Goal: Use online tool/utility: Utilize a website feature to perform a specific function

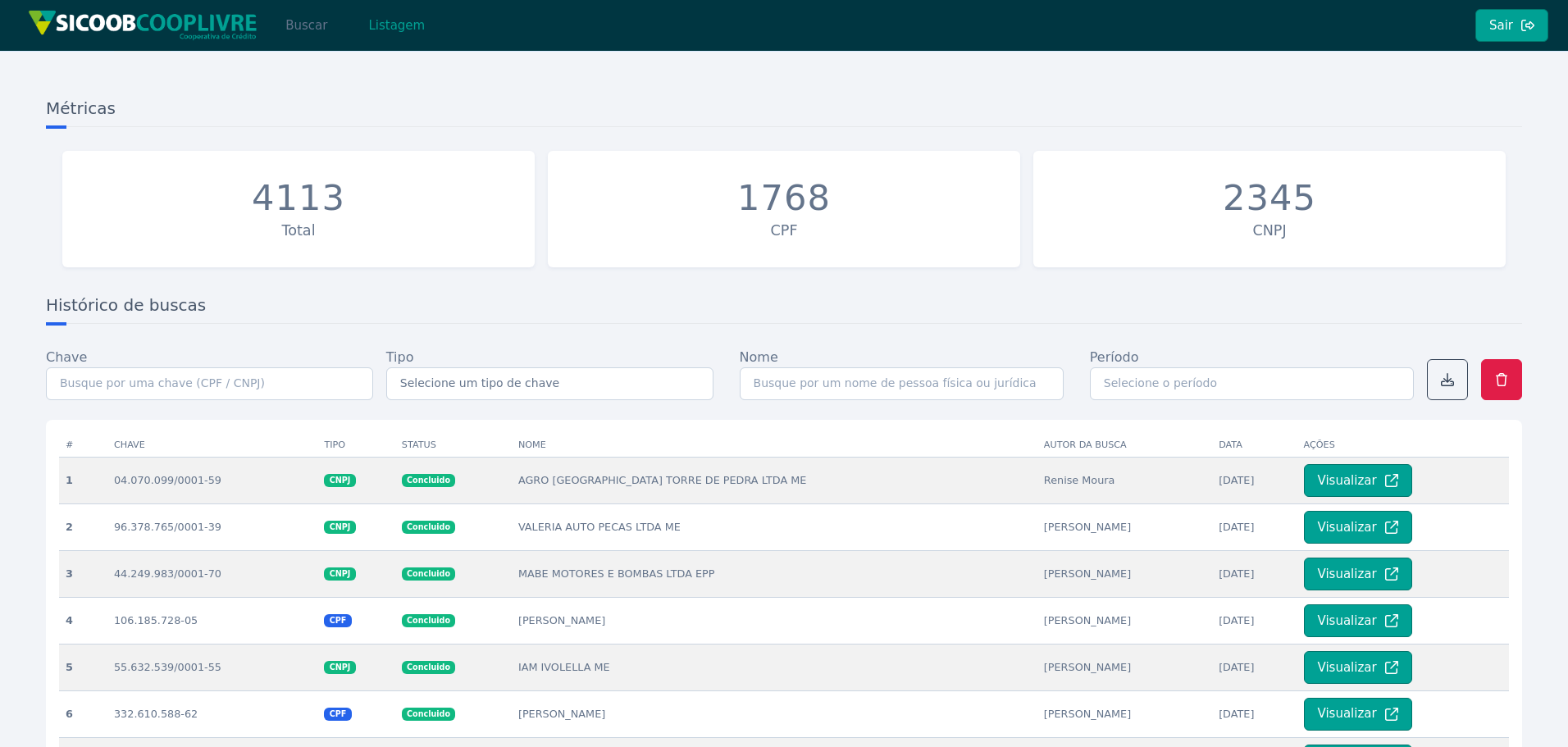
click at [314, 23] on button "Buscar" at bounding box center [306, 25] width 70 height 32
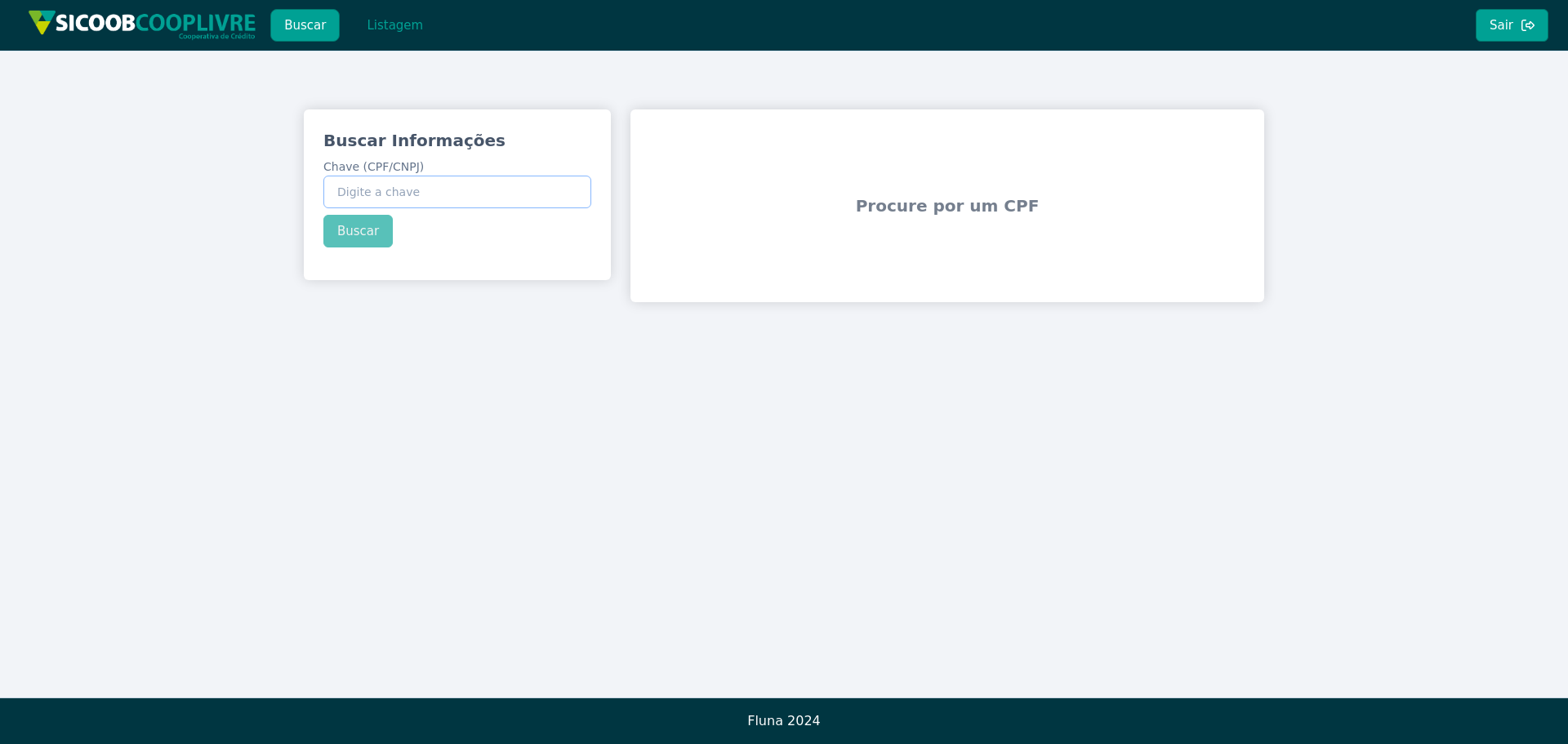
click at [382, 190] on input "Chave (CPF/CNPJ)" at bounding box center [457, 191] width 268 height 32
paste input "39.691.049/0001-73"
click at [356, 236] on div "Buscar Informações Chave (CPF/CNPJ) 39.691.049/0001-73 Buscar" at bounding box center [457, 188] width 307 height 158
click at [365, 229] on button "Buscar" at bounding box center [357, 230] width 69 height 32
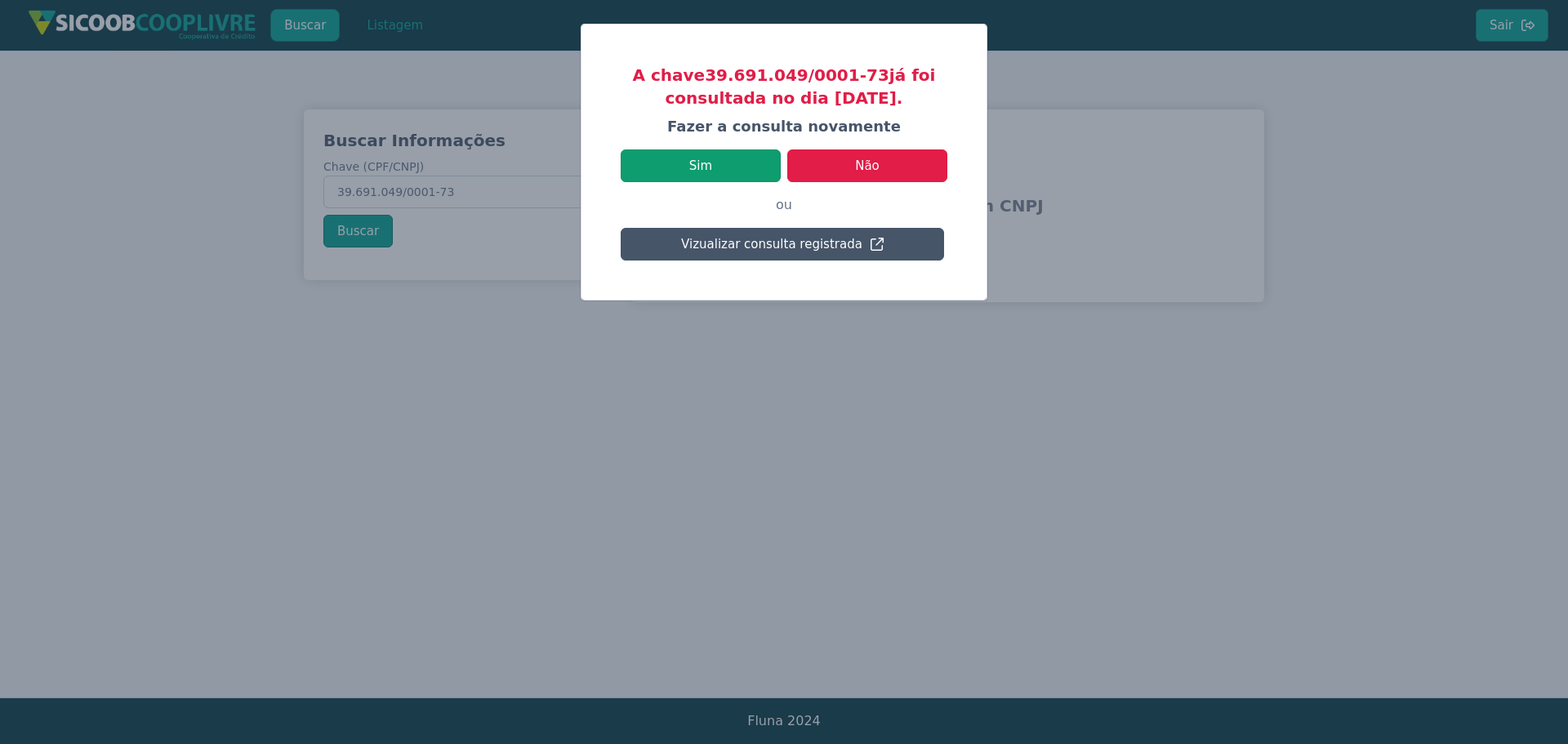
click at [722, 163] on button "Sim" at bounding box center [701, 165] width 161 height 32
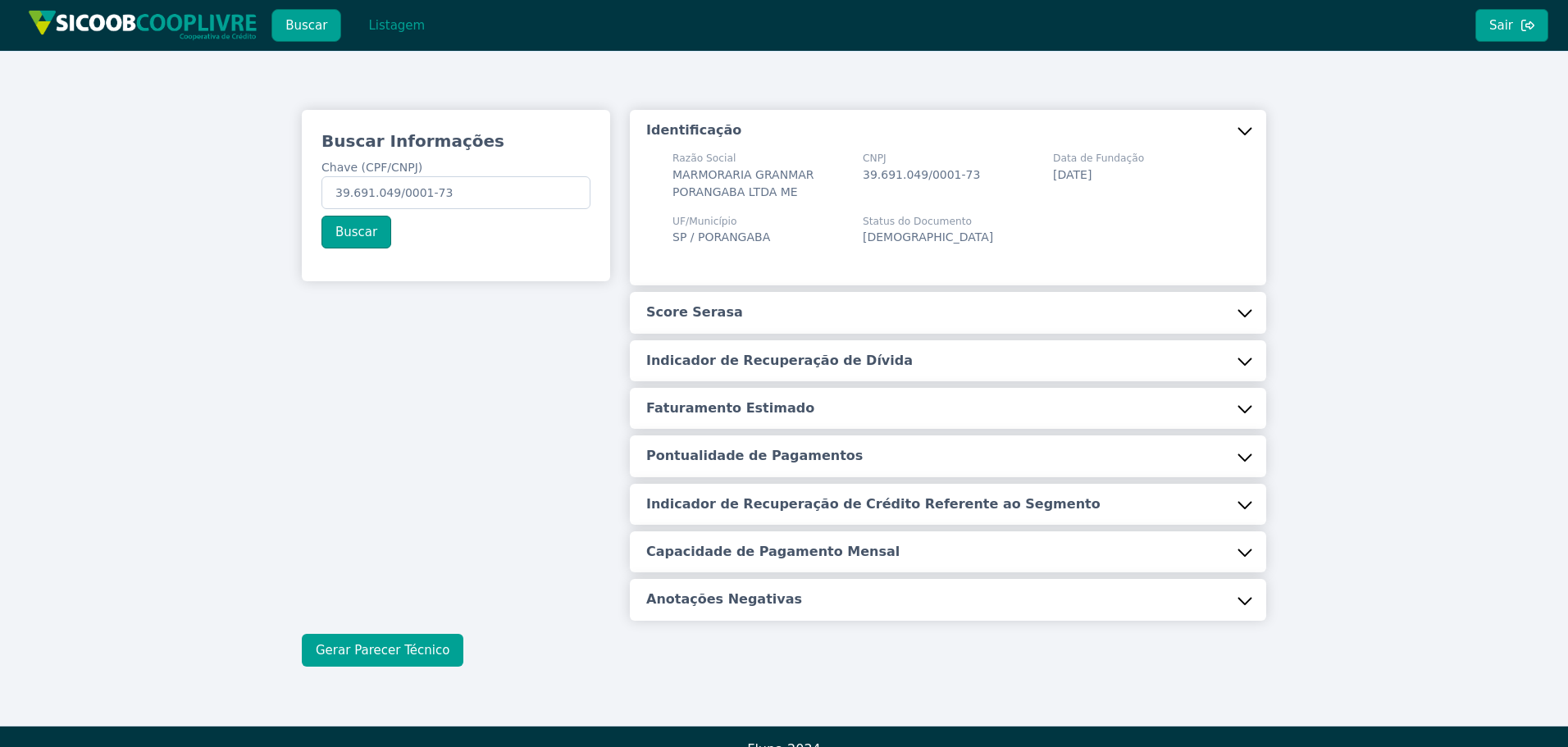
click at [410, 641] on button "Gerar Parecer Técnico" at bounding box center [382, 650] width 161 height 32
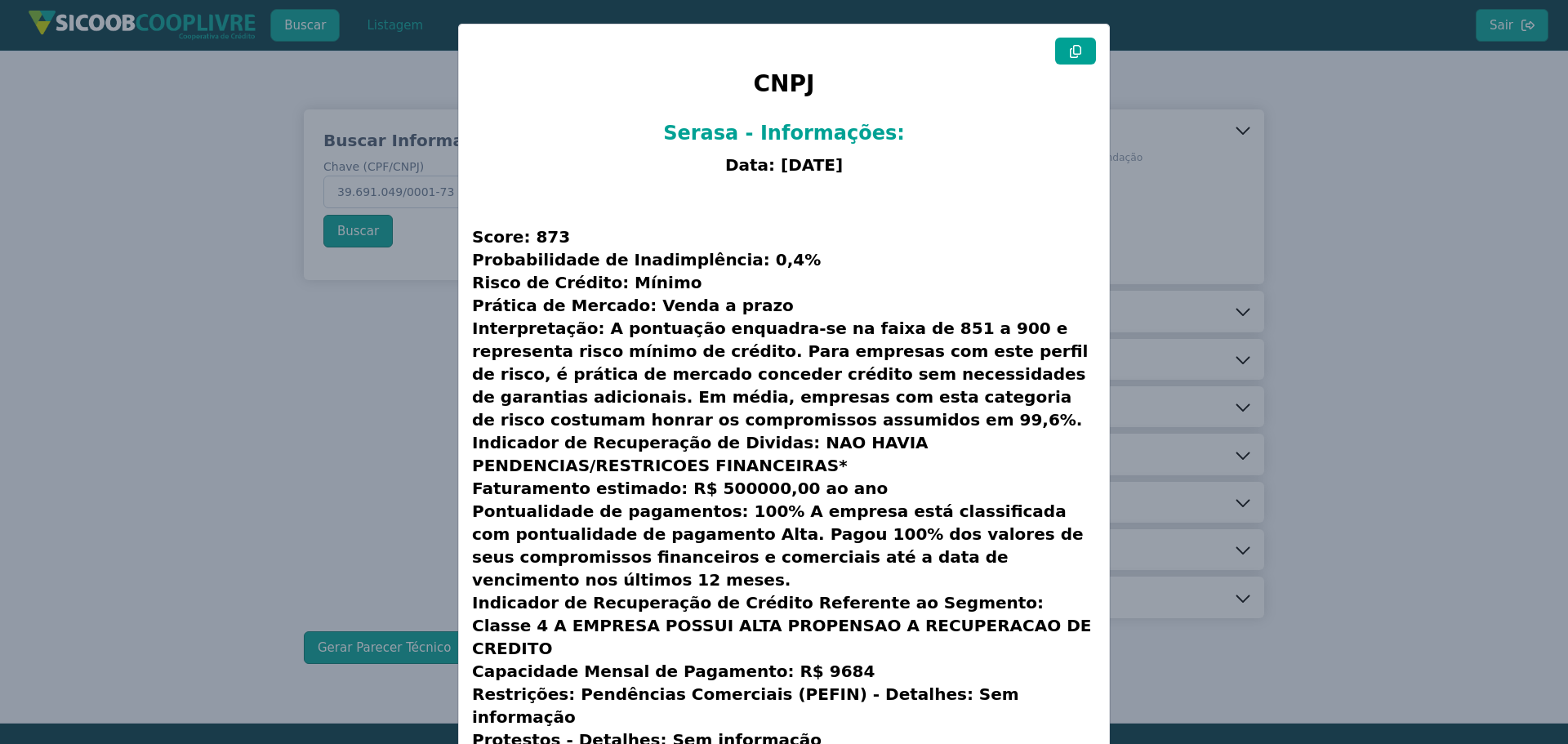
click at [1063, 51] on button at bounding box center [1076, 51] width 41 height 27
click at [1310, 217] on modal-container "CNPJ Serasa - Informações: Data: [DATE] Score: 873 Probabilidade de Inadimplênc…" at bounding box center [784, 372] width 1568 height 744
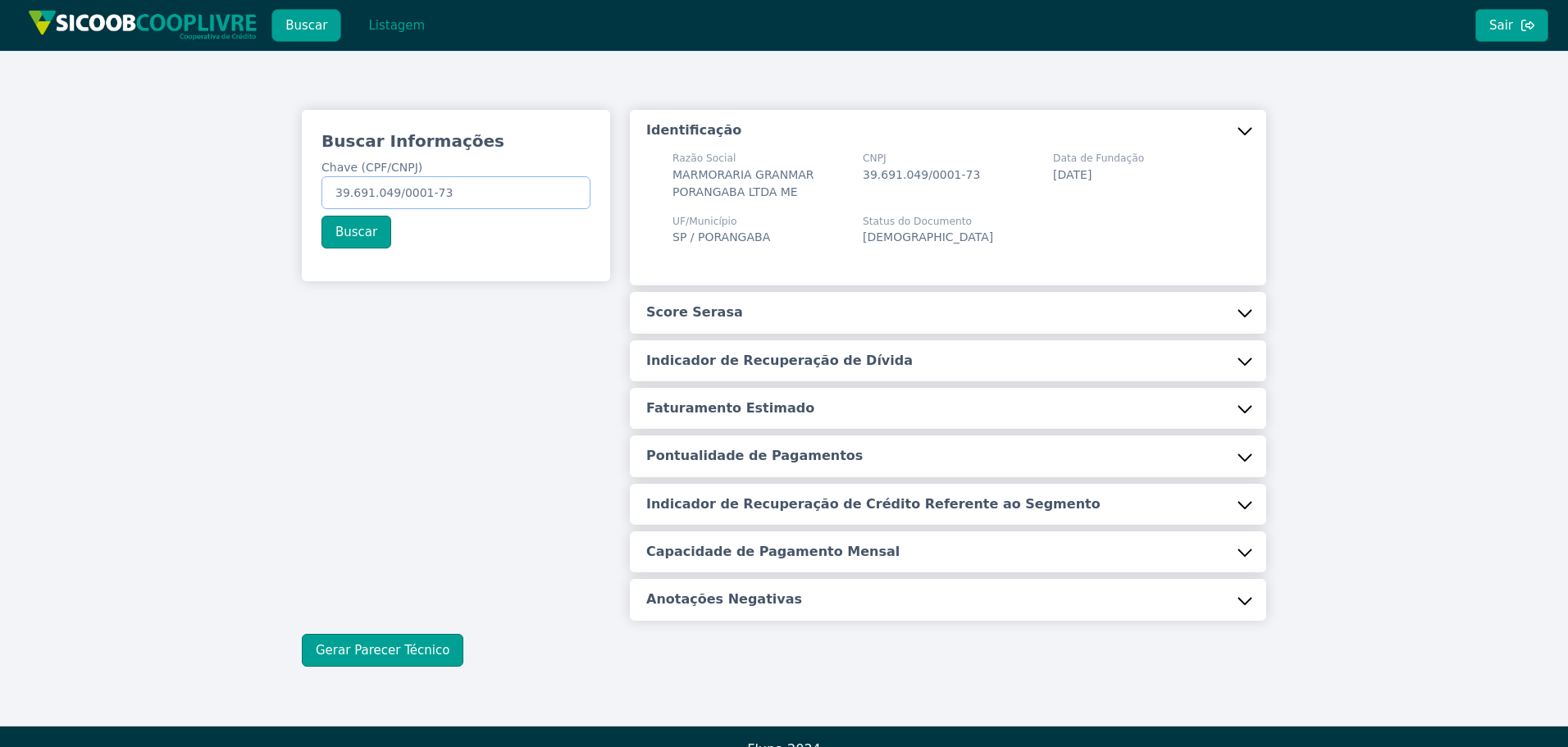
click at [463, 194] on input "39.691.049/0001-73" at bounding box center [456, 192] width 269 height 32
paste input "69.500.048-18"
type input "369.500.048-18"
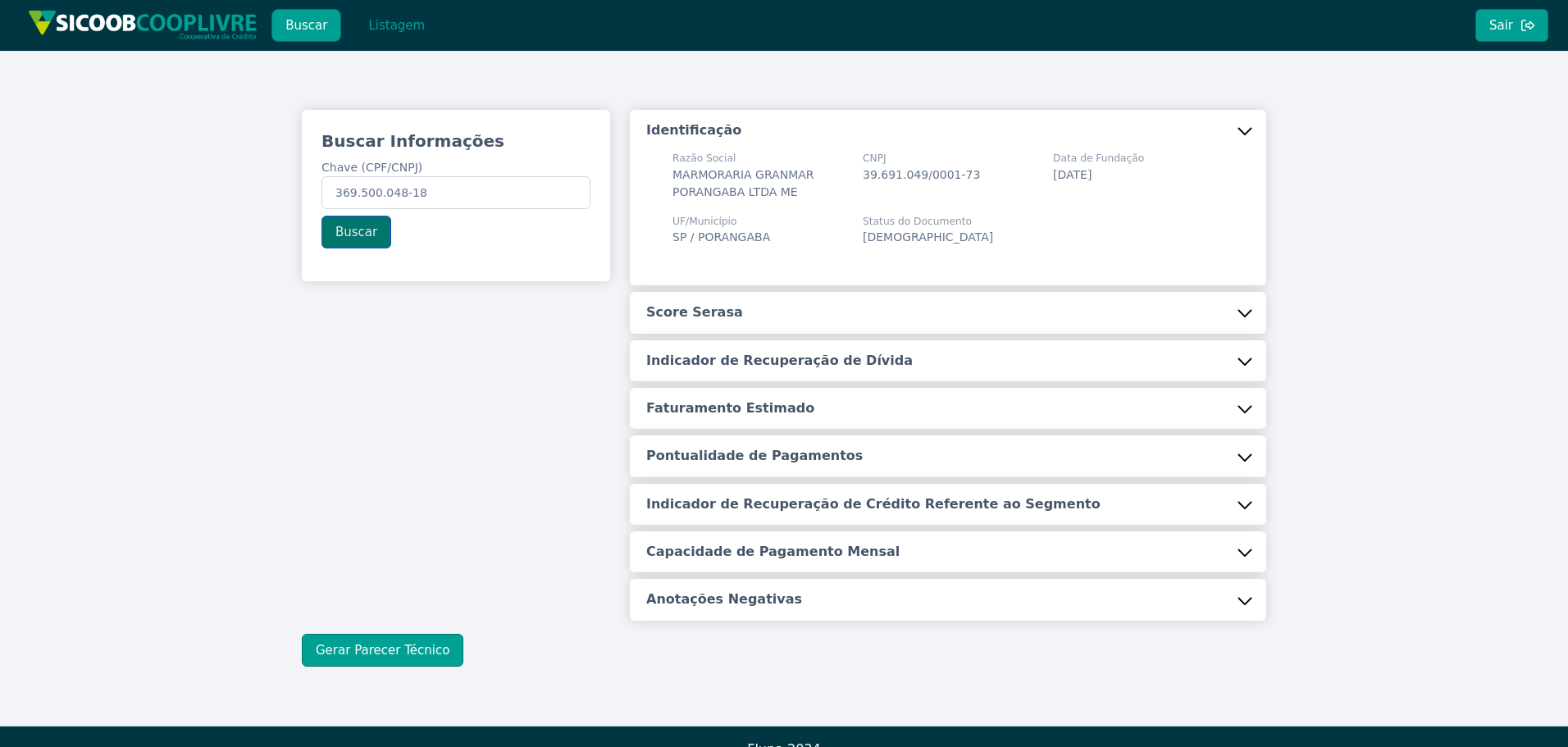
click at [349, 228] on button "Buscar" at bounding box center [356, 231] width 70 height 32
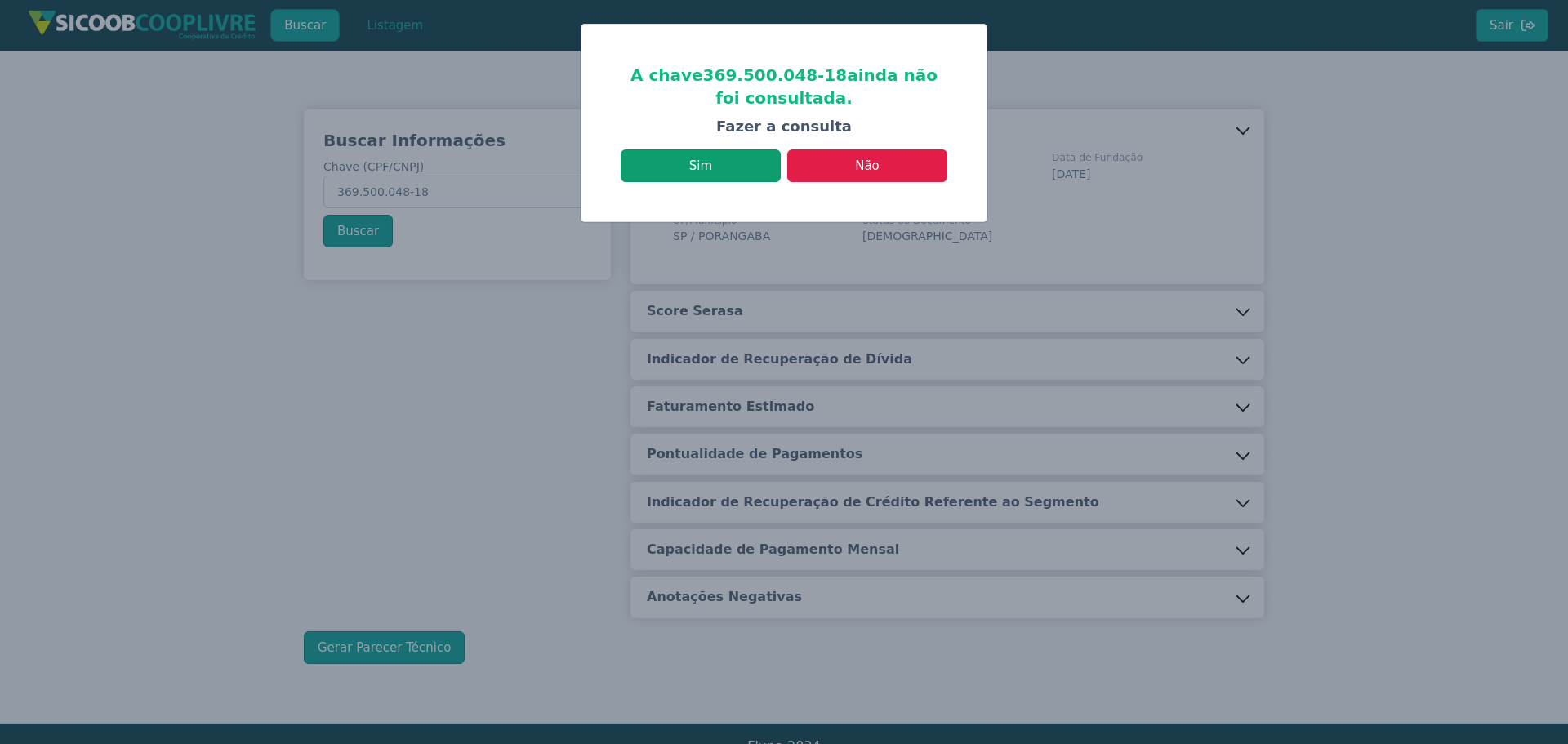
click at [708, 164] on button "Sim" at bounding box center [701, 165] width 161 height 32
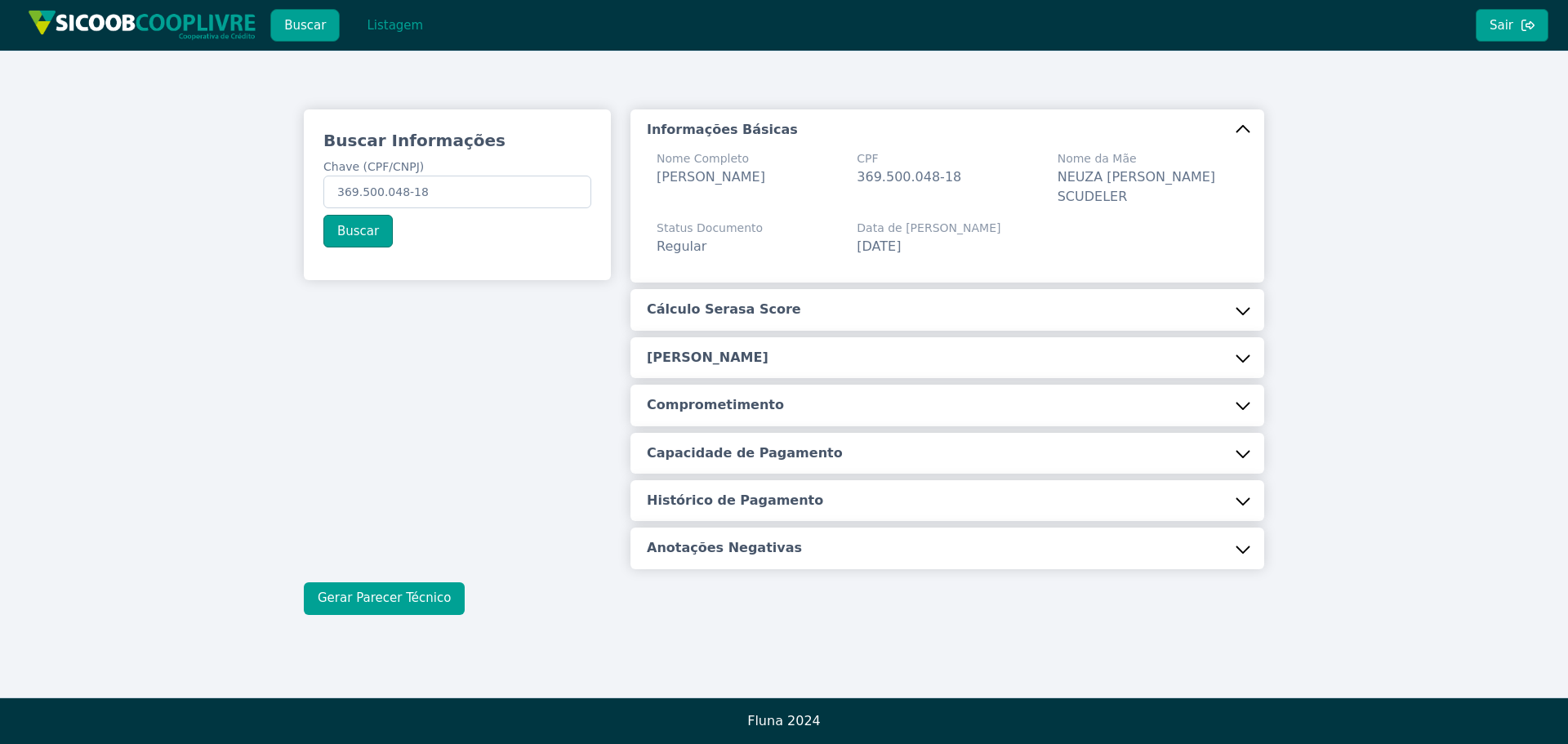
click at [408, 605] on button "Gerar Parecer Técnico" at bounding box center [384, 598] width 161 height 32
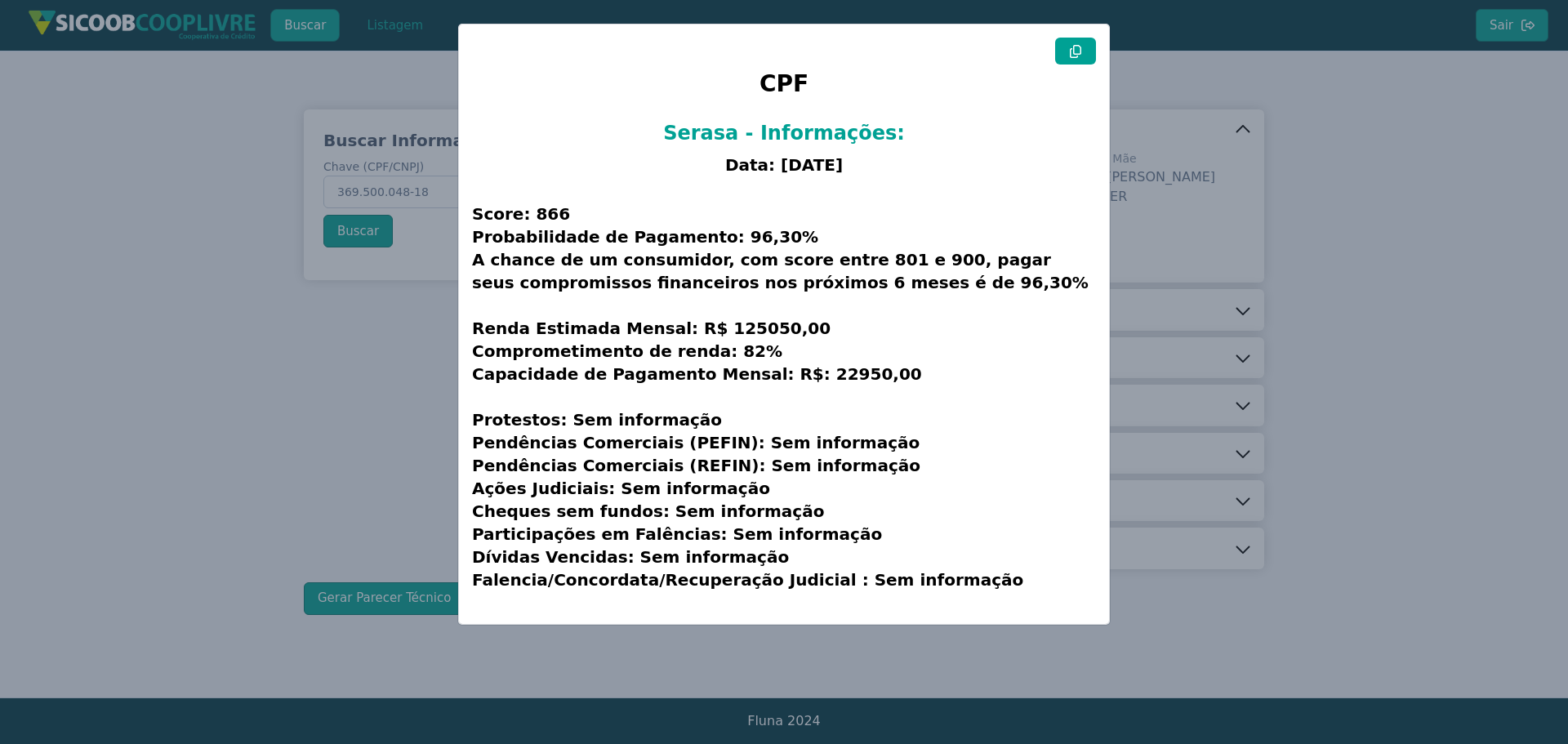
click at [1070, 52] on icon at bounding box center [1076, 51] width 12 height 13
